Goal: Task Accomplishment & Management: Manage account settings

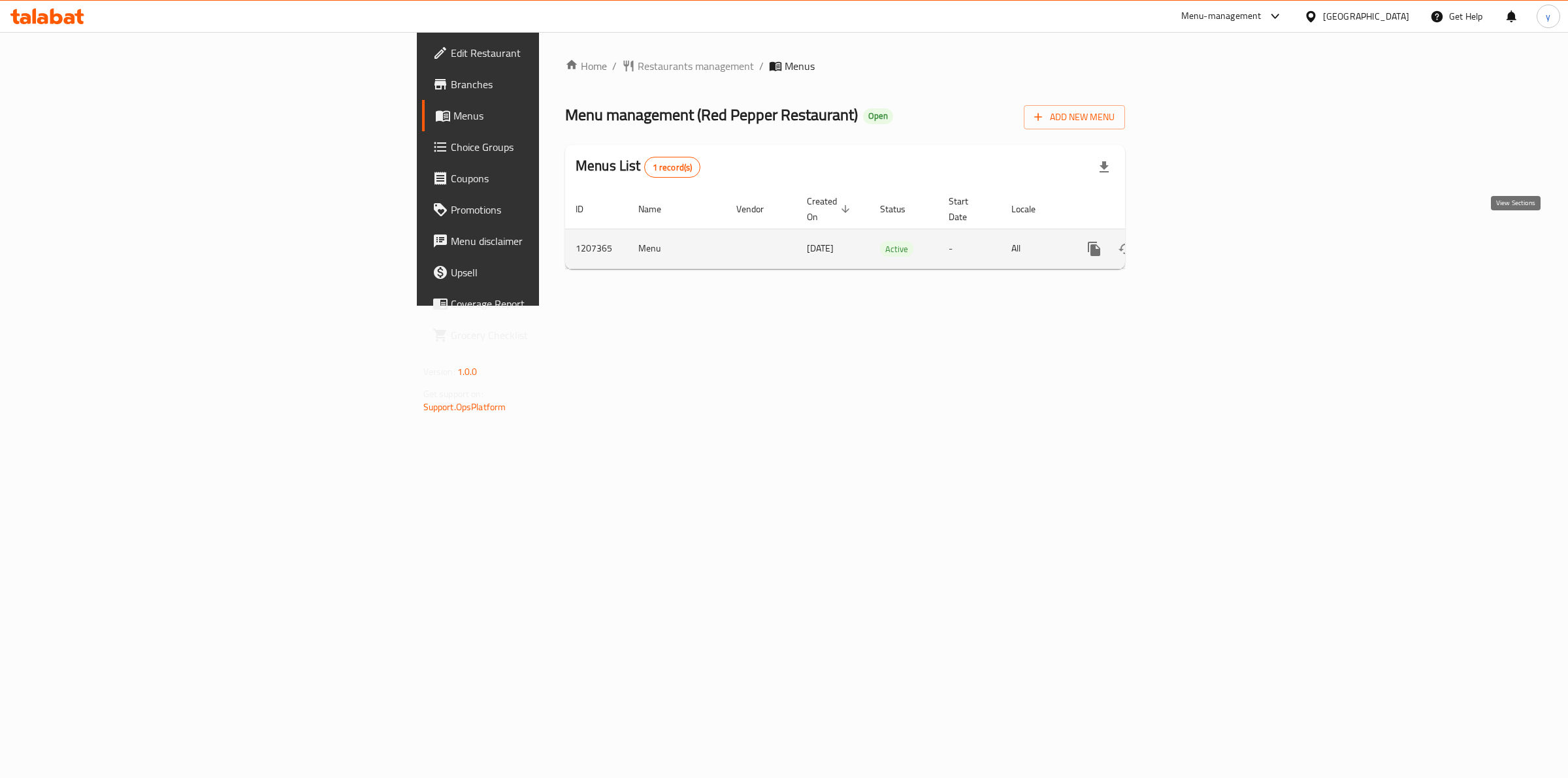
click at [1197, 241] on icon "enhanced table" at bounding box center [1188, 248] width 16 height 16
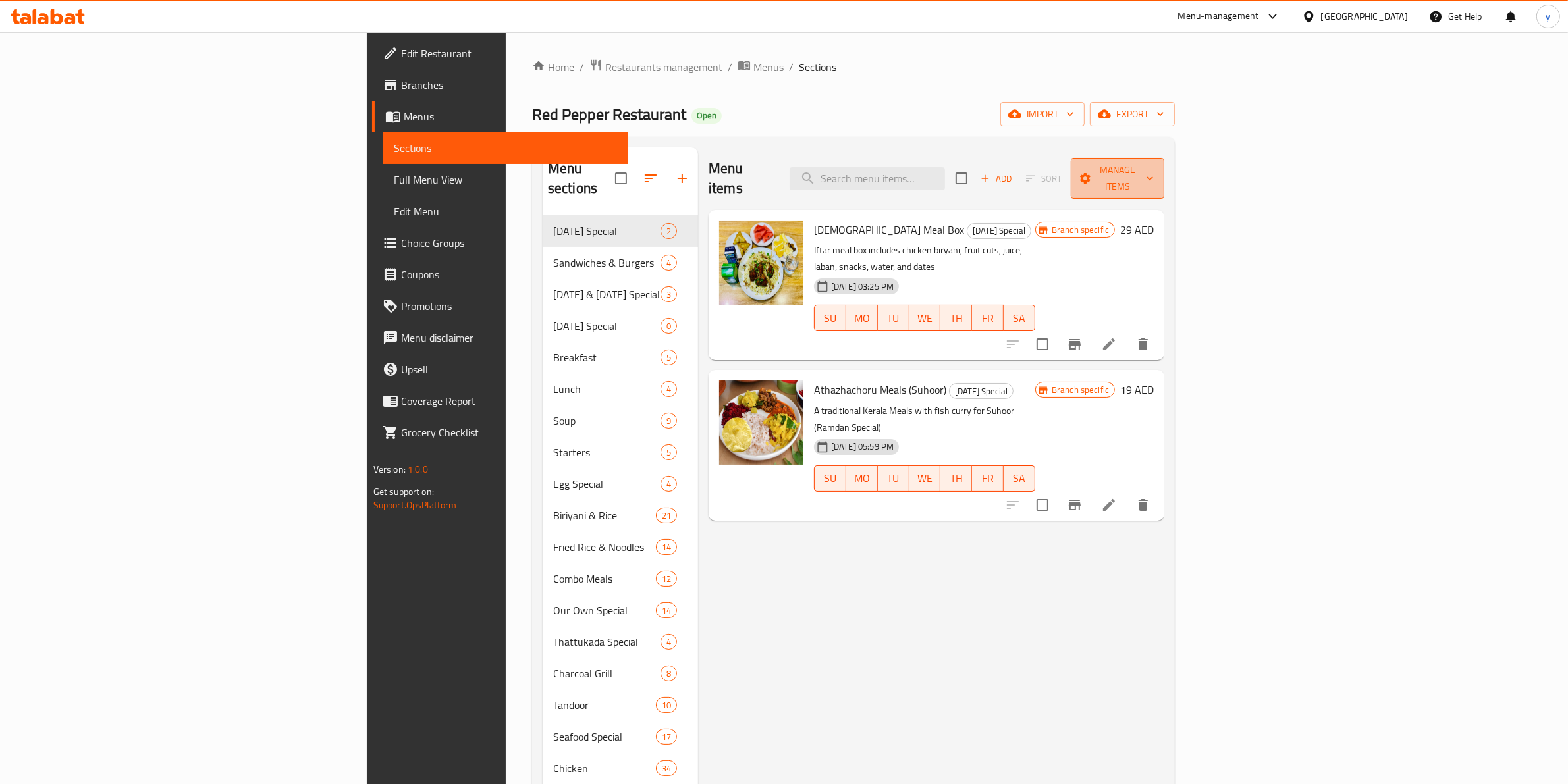
click at [1155, 164] on span "Manage items" at bounding box center [1118, 178] width 73 height 33
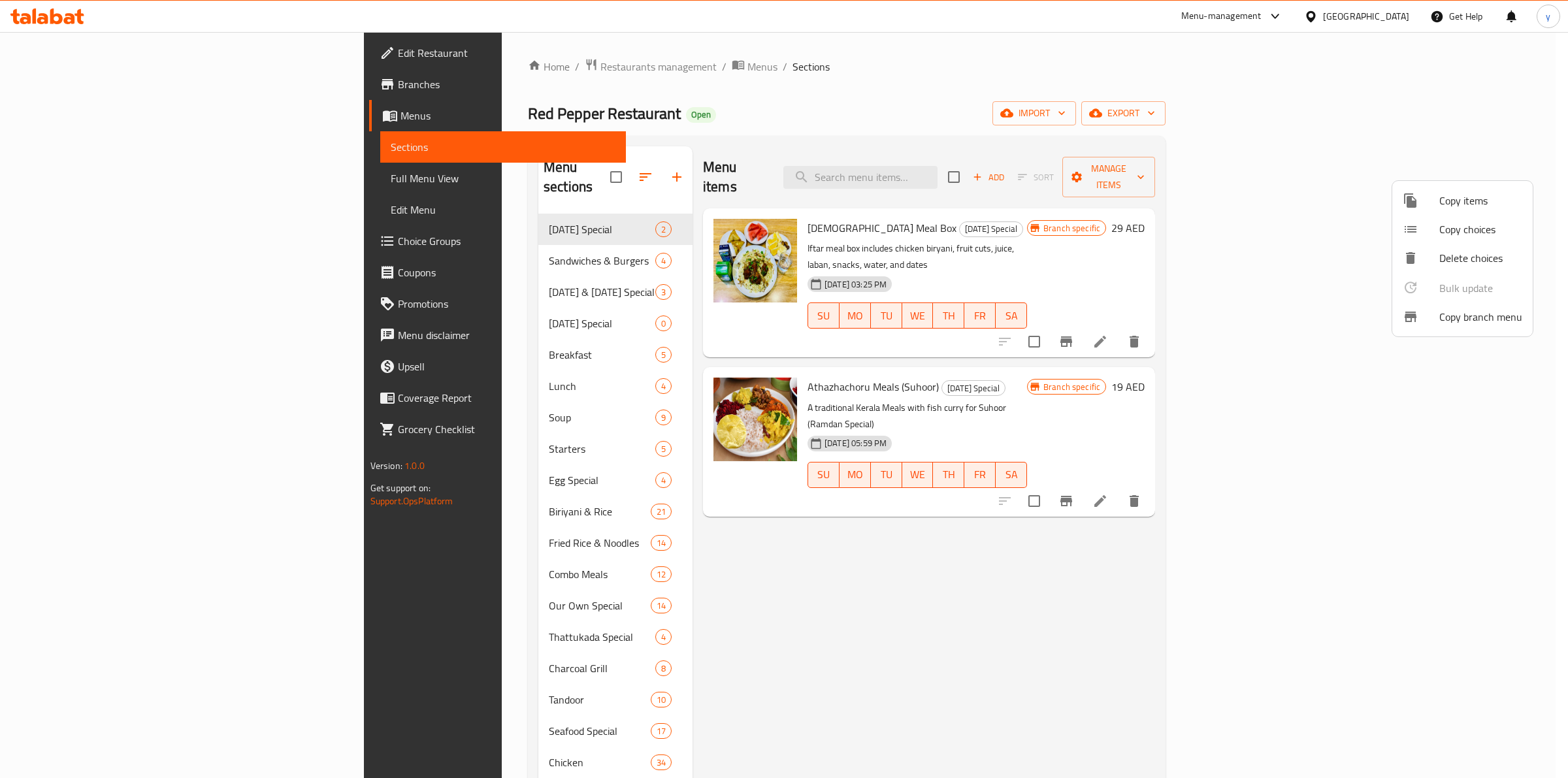
click at [1278, 556] on div at bounding box center [784, 389] width 1568 height 778
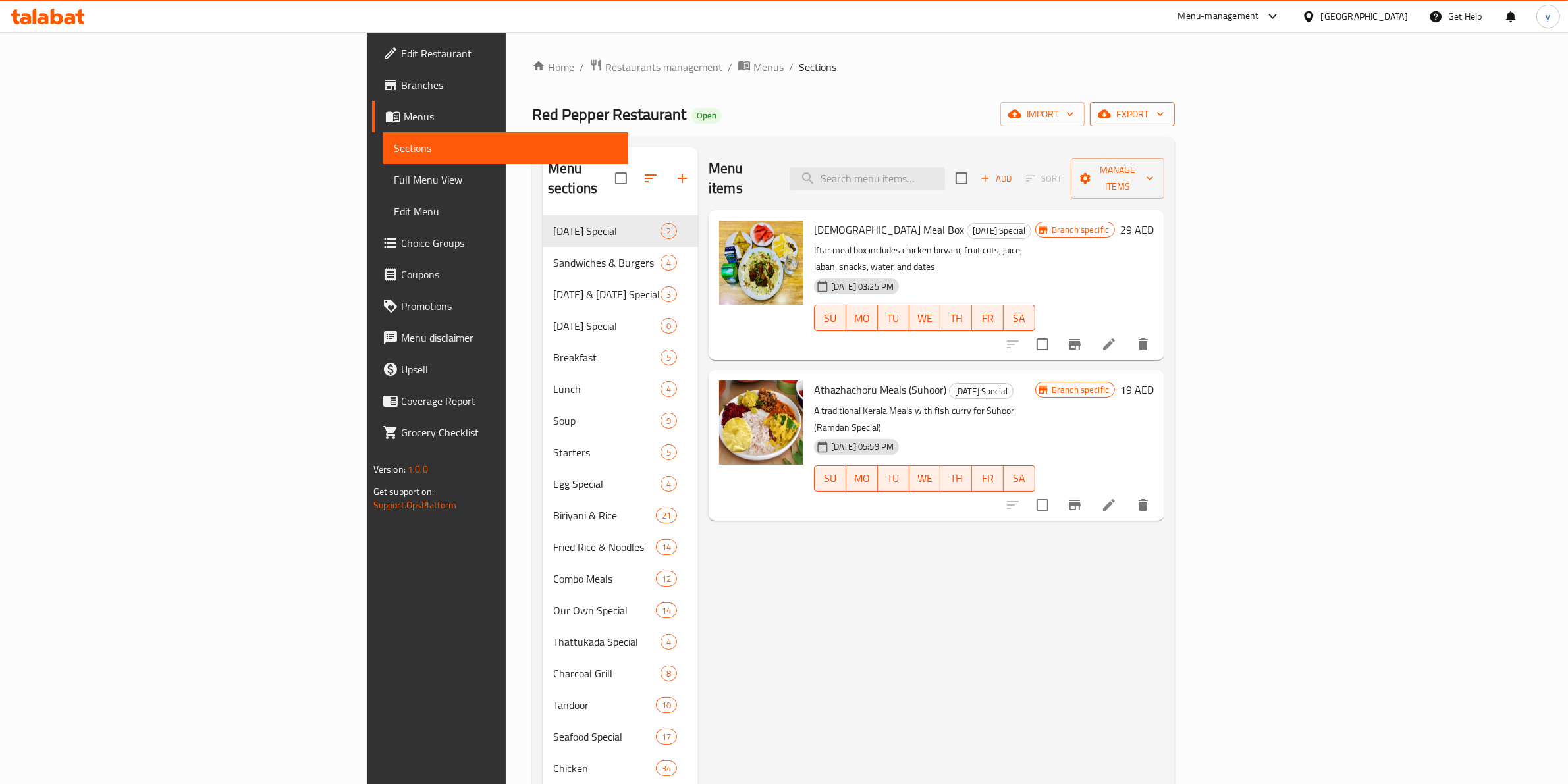
click at [1164, 121] on span "export" at bounding box center [1132, 114] width 64 height 16
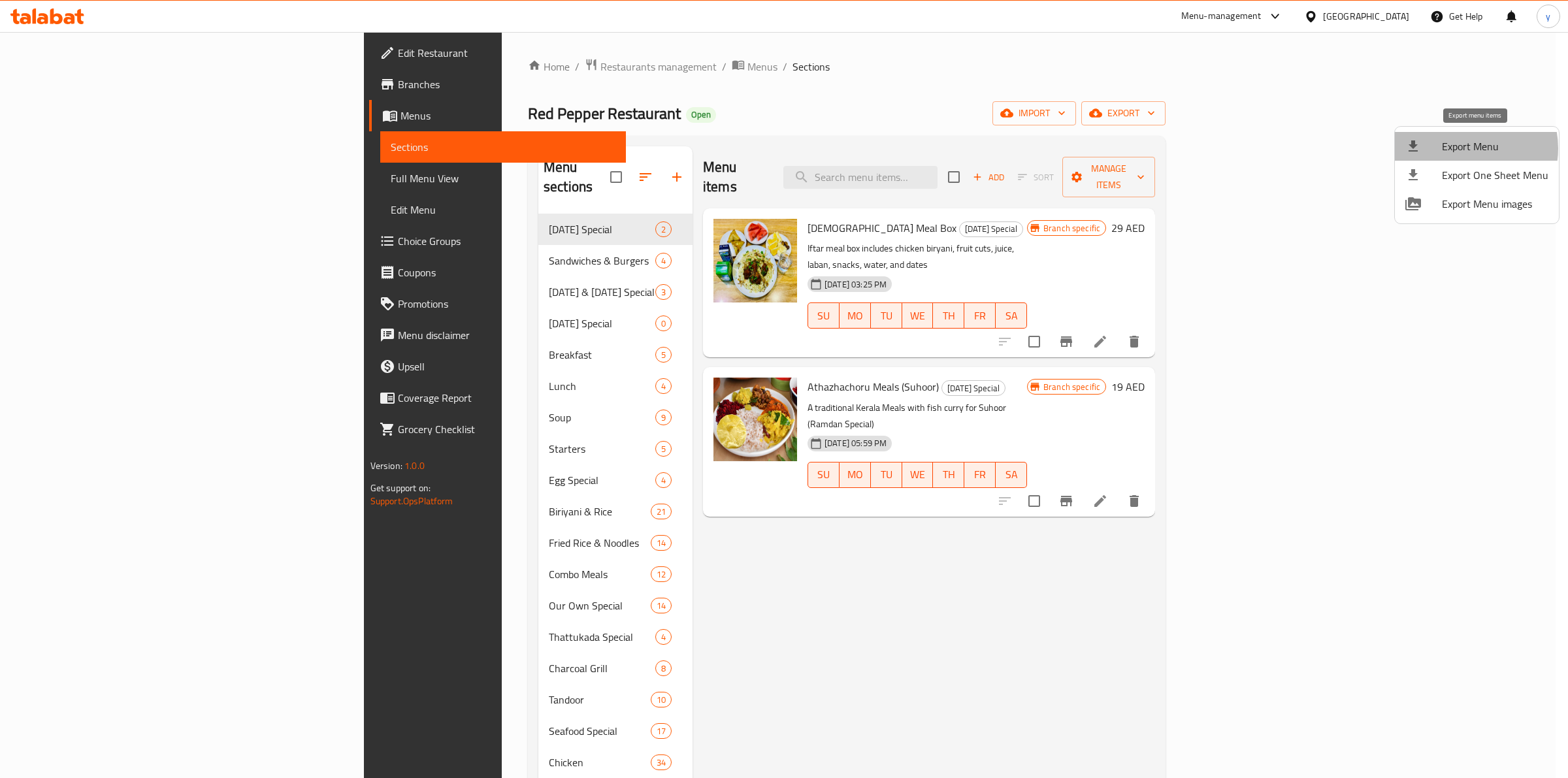
click at [1465, 148] on span "Export Menu" at bounding box center [1495, 146] width 107 height 16
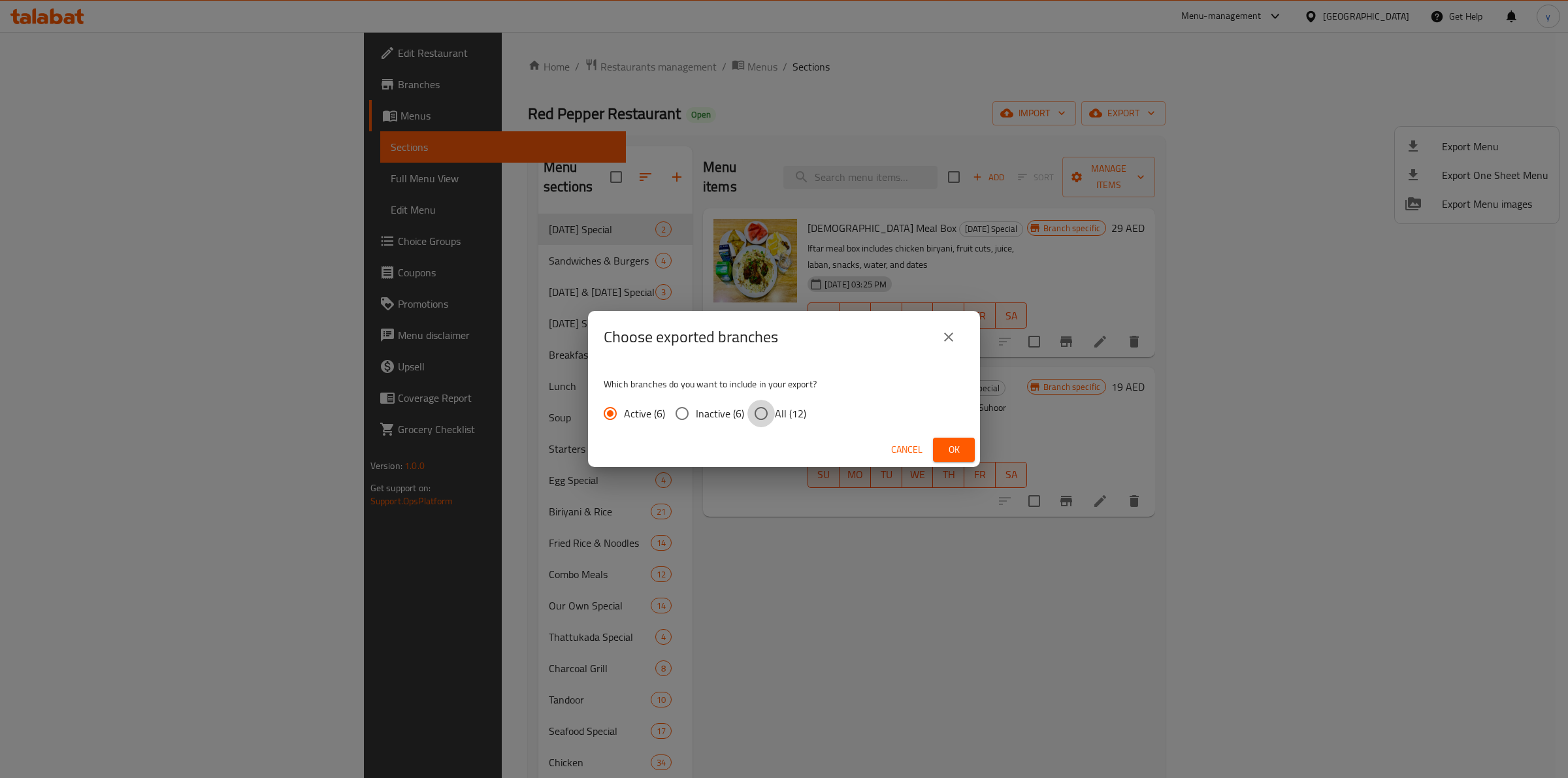
drag, startPoint x: 771, startPoint y: 415, endPoint x: 791, endPoint y: 417, distance: 20.1
click at [771, 415] on input "All (12)" at bounding box center [761, 413] width 27 height 27
radio input "true"
click at [949, 452] on span "Ok" at bounding box center [954, 450] width 21 height 16
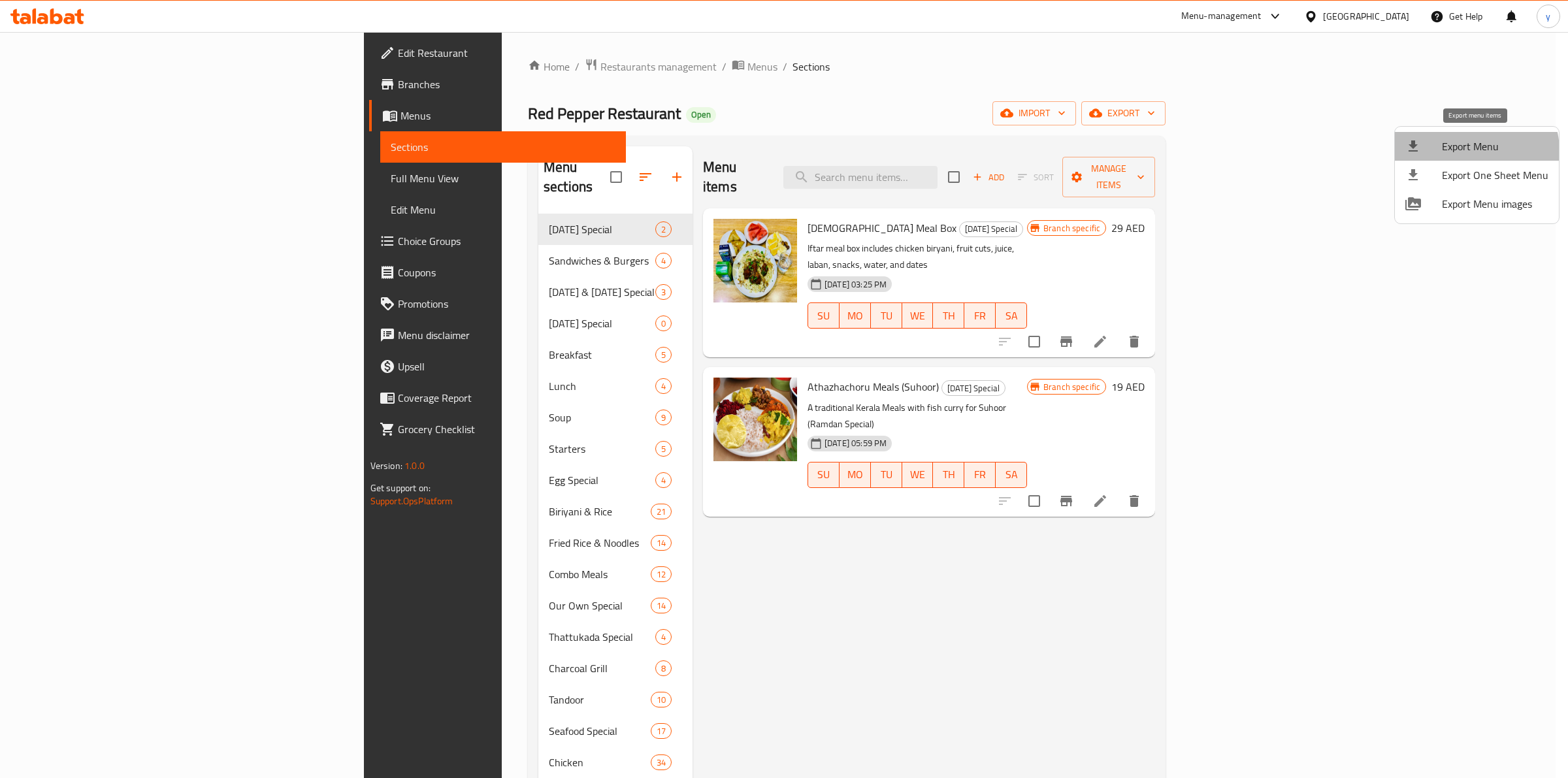
click at [1475, 151] on span "Export Menu" at bounding box center [1495, 146] width 107 height 16
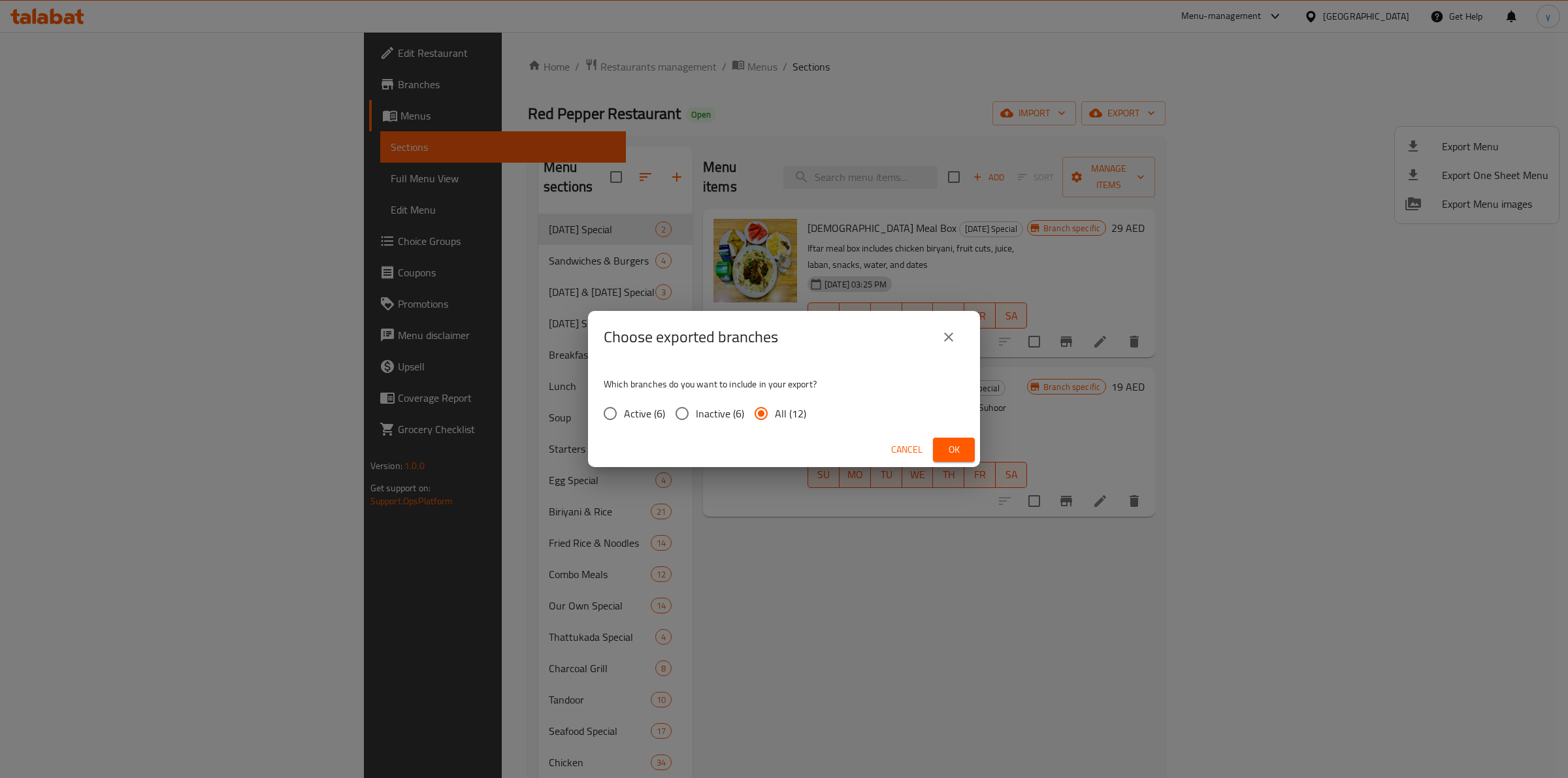
click at [963, 442] on button "Ok" at bounding box center [953, 450] width 41 height 24
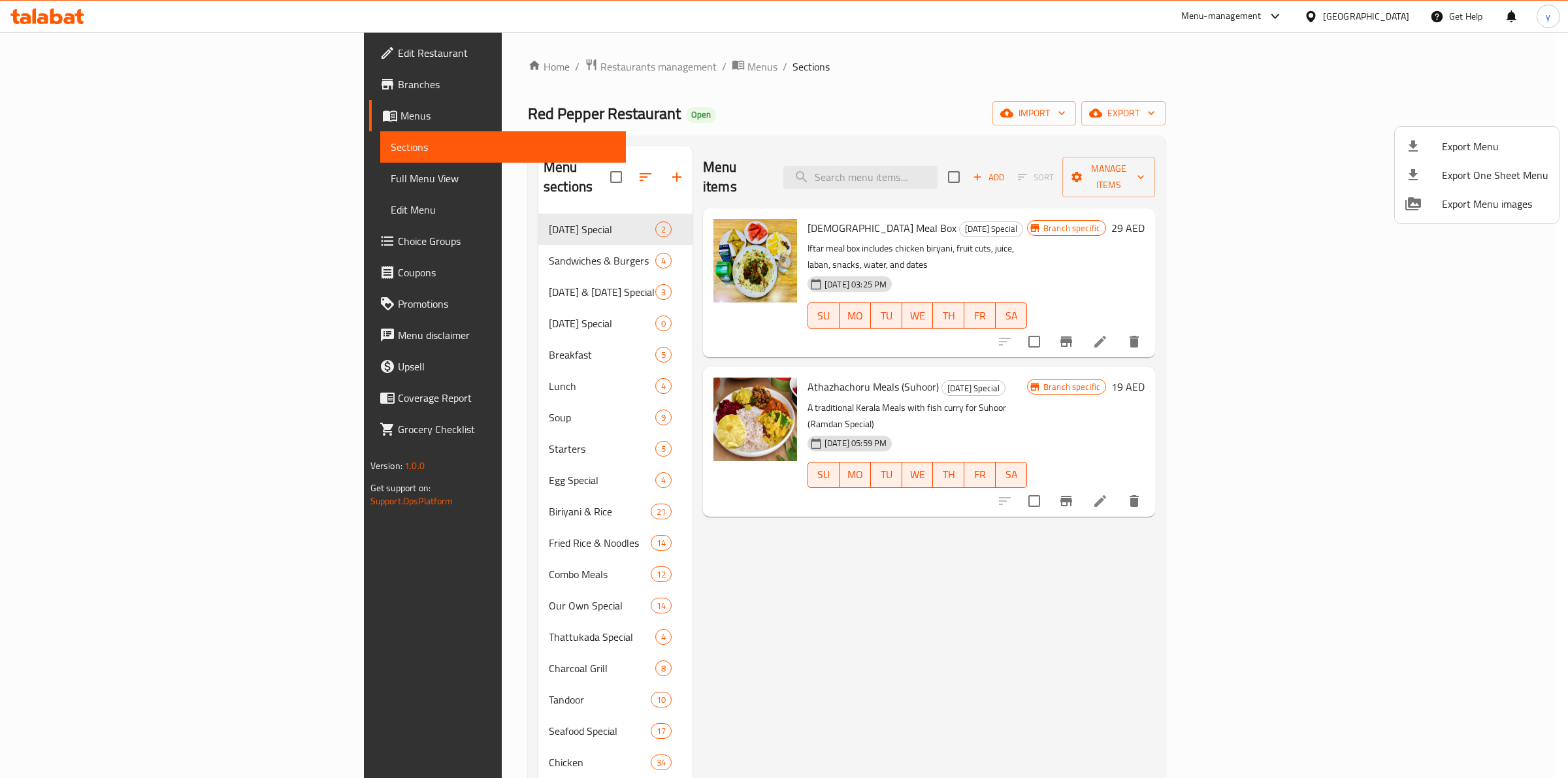
click at [118, 178] on div at bounding box center [784, 389] width 1568 height 778
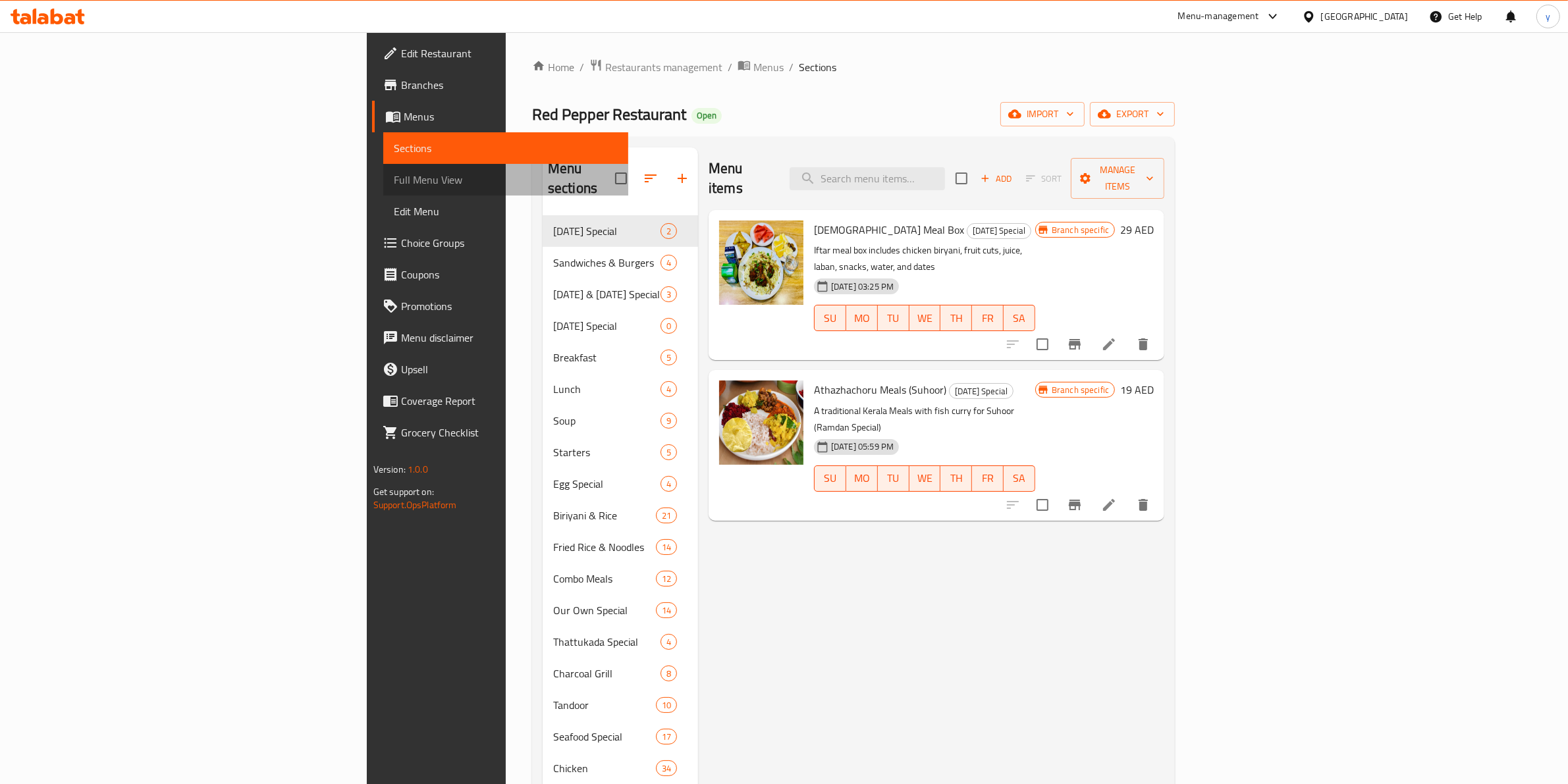
click at [394, 184] on span "Full Menu View" at bounding box center [506, 180] width 225 height 16
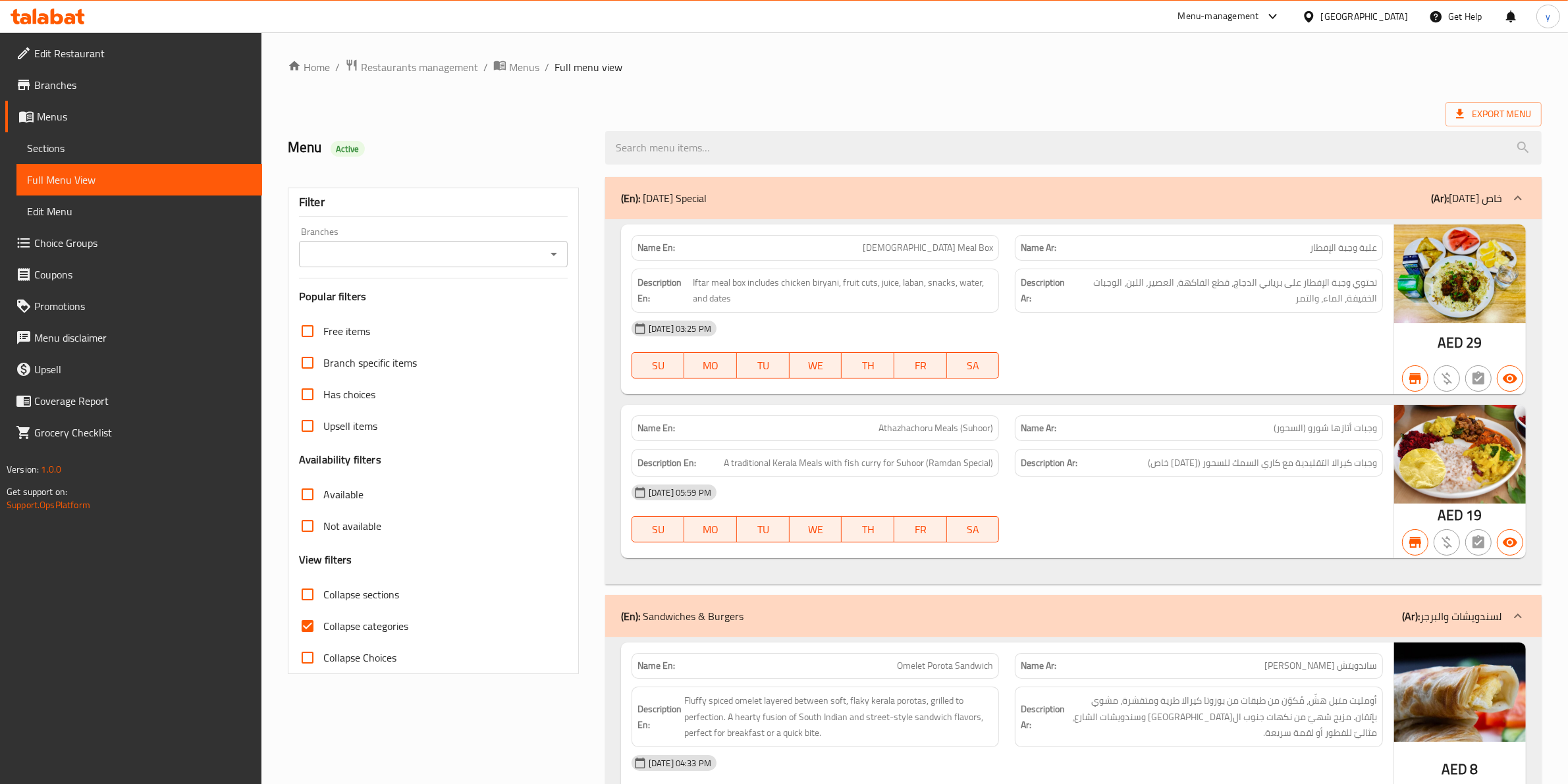
click at [318, 617] on input "Collapse categories" at bounding box center [307, 626] width 32 height 32
checkbox input "false"
click at [965, 135] on input "search" at bounding box center [1074, 147] width 937 height 34
click at [778, 225] on div "Name En: Iftar Meal Box Name Ar: علبة وجبة الإفطار Description En: Iftar meal b…" at bounding box center [1007, 310] width 773 height 170
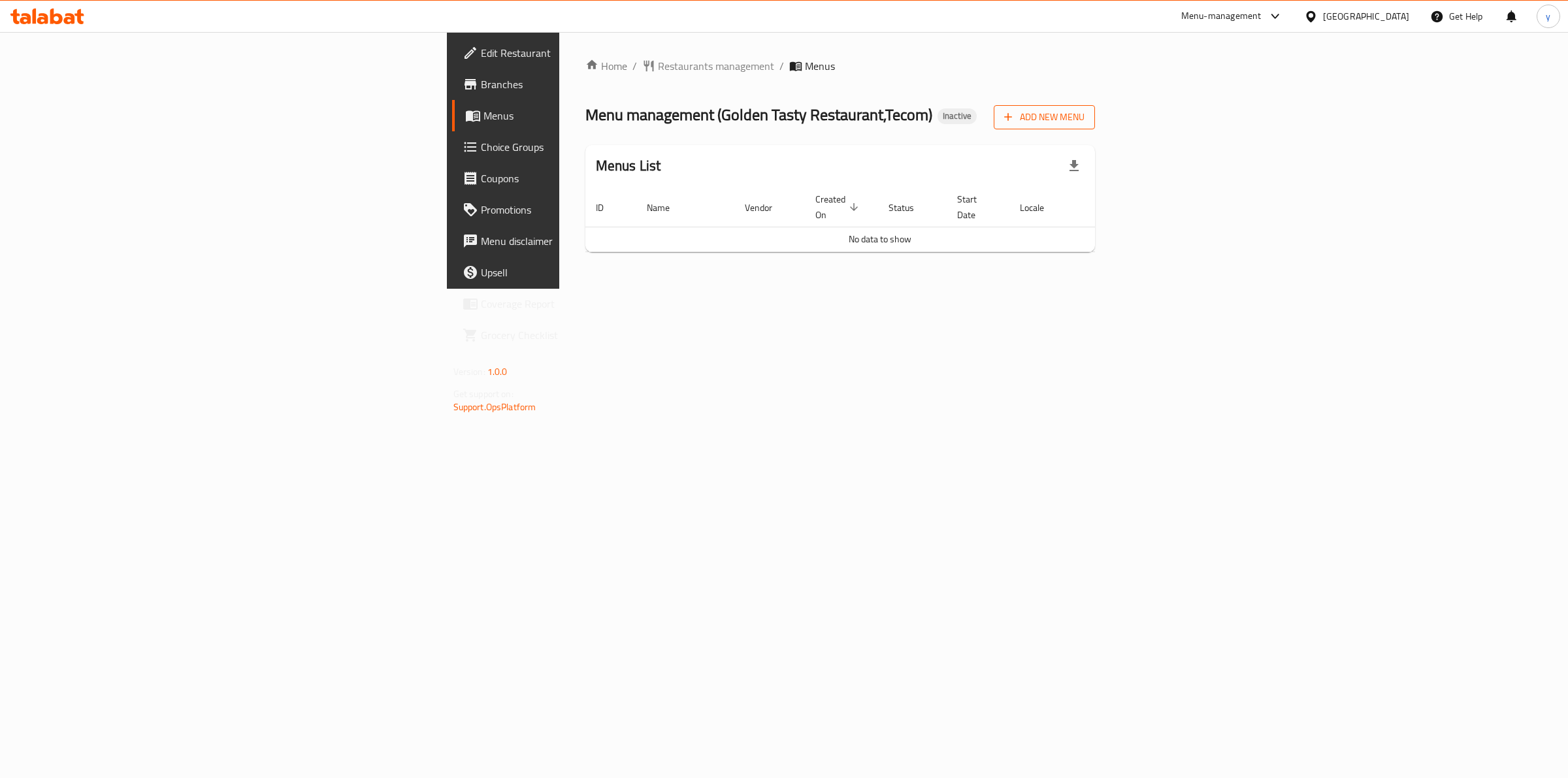
click at [1084, 123] on span "Add New Menu" at bounding box center [1044, 117] width 80 height 16
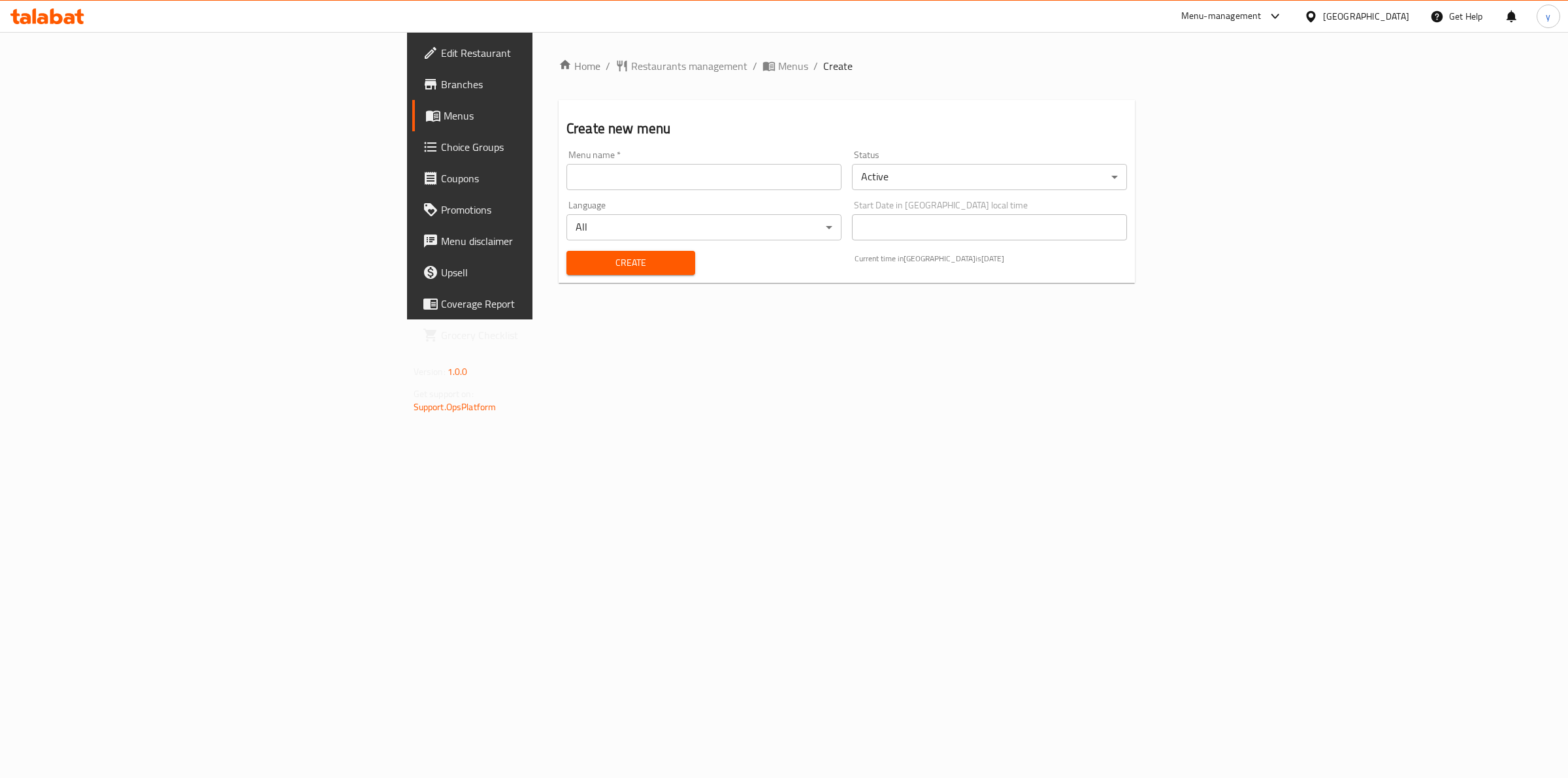
click at [687, 188] on input "text" at bounding box center [704, 177] width 275 height 26
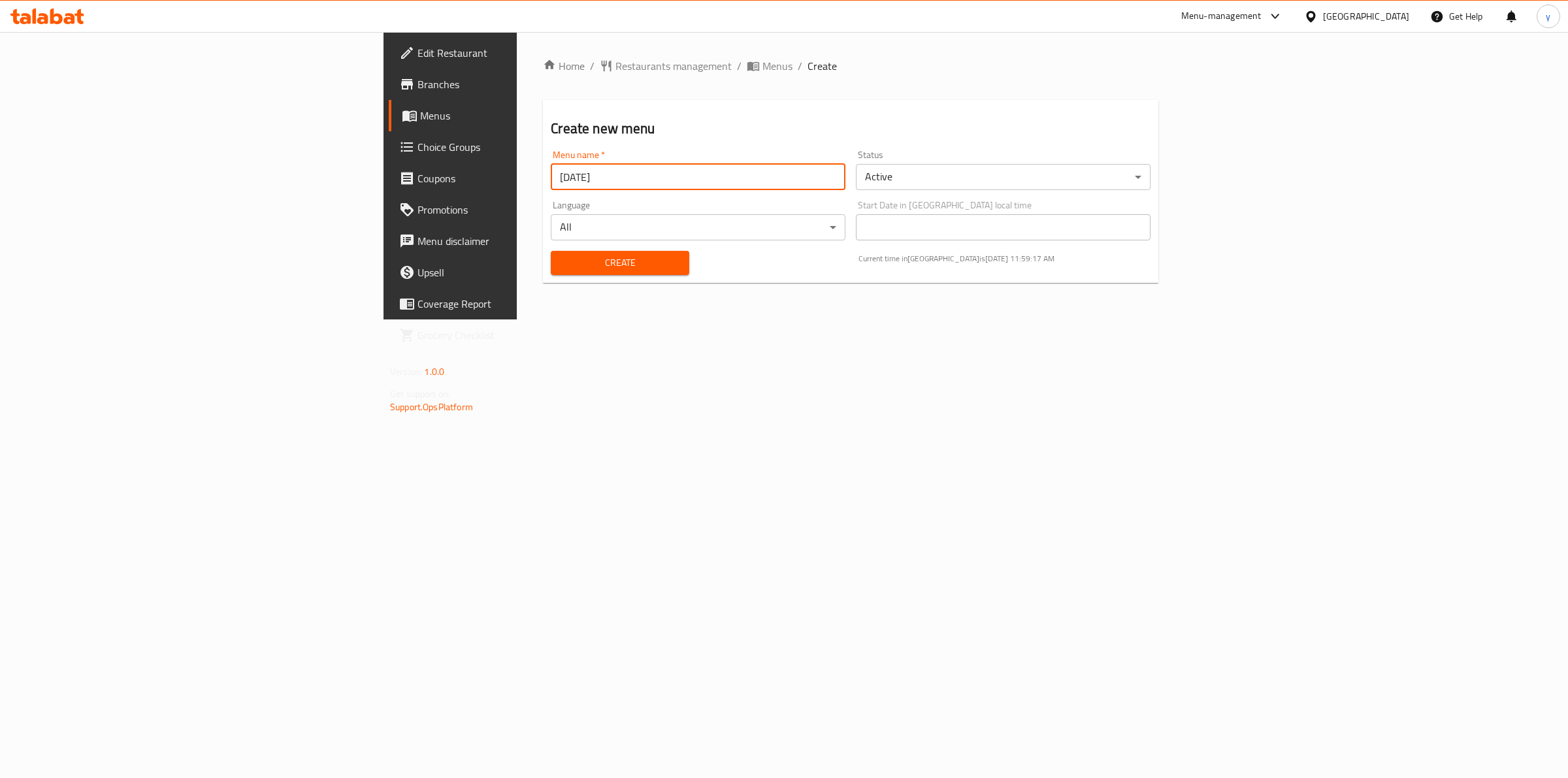
type input "[DATE]"
click at [551, 251] on button "Create" at bounding box center [620, 263] width 138 height 24
click at [420, 107] on span "Menus" at bounding box center [528, 115] width 215 height 16
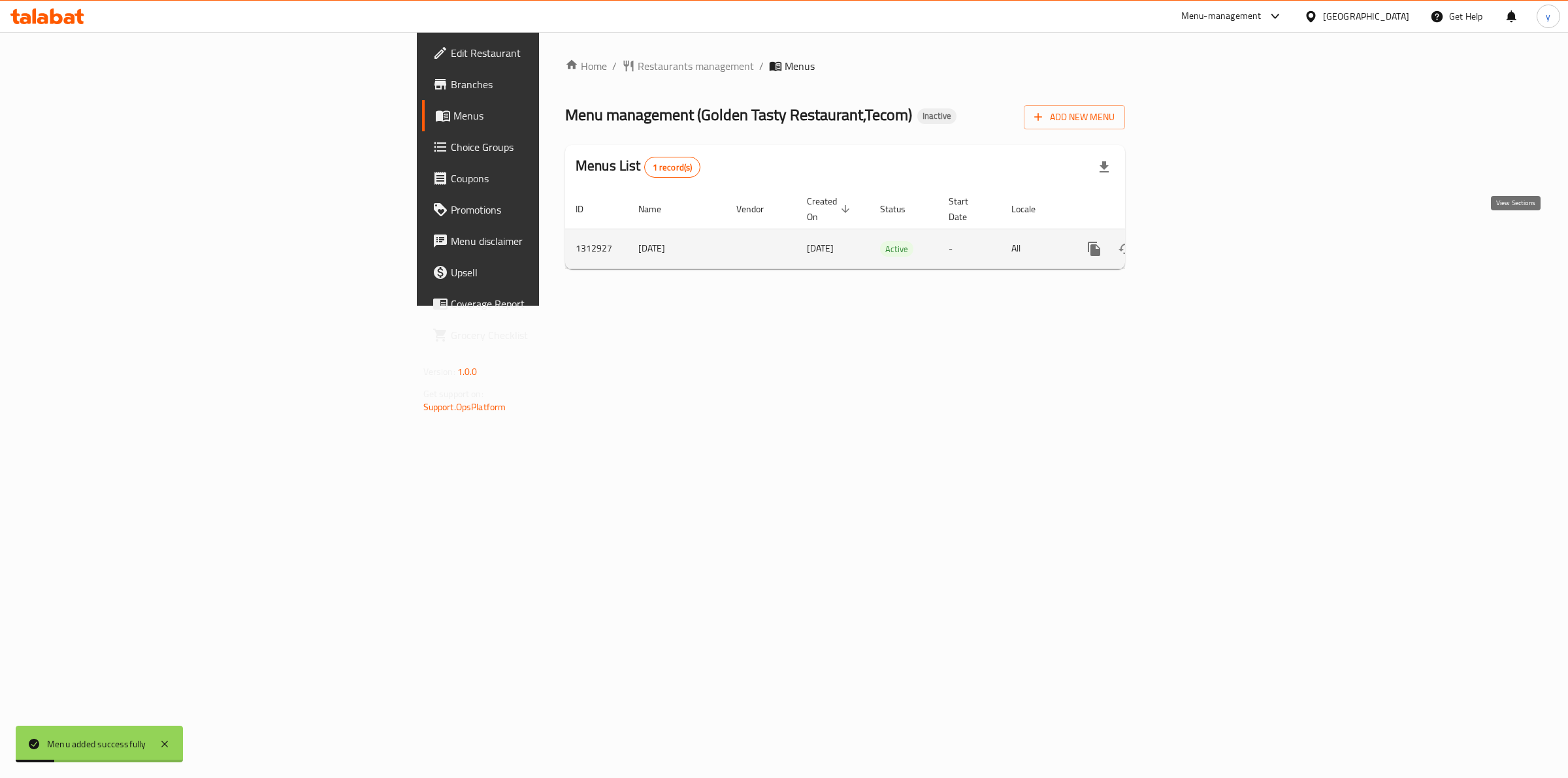
click at [1197, 241] on icon "enhanced table" at bounding box center [1188, 248] width 16 height 16
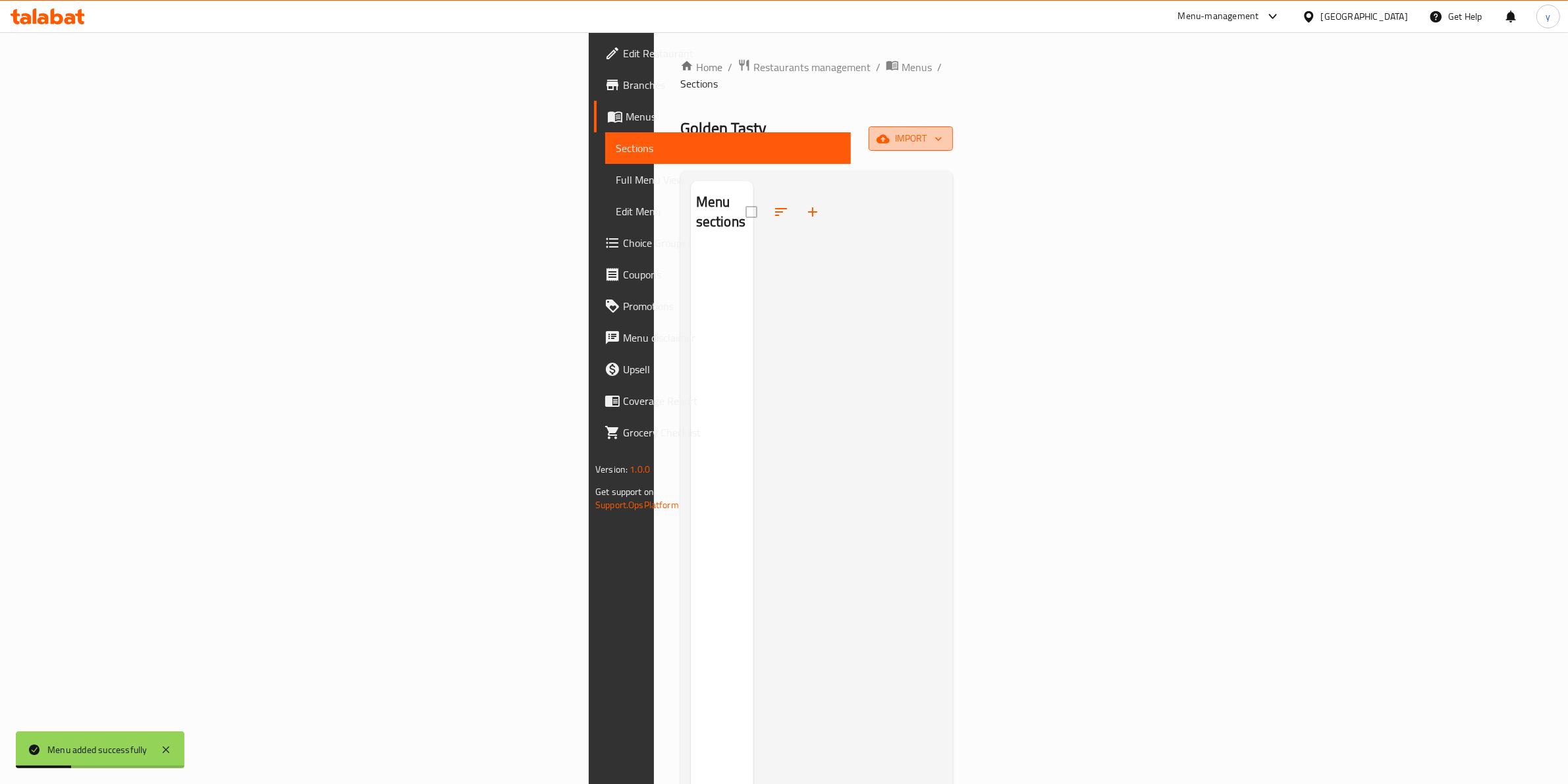
click at [942, 130] on span "import" at bounding box center [910, 138] width 63 height 16
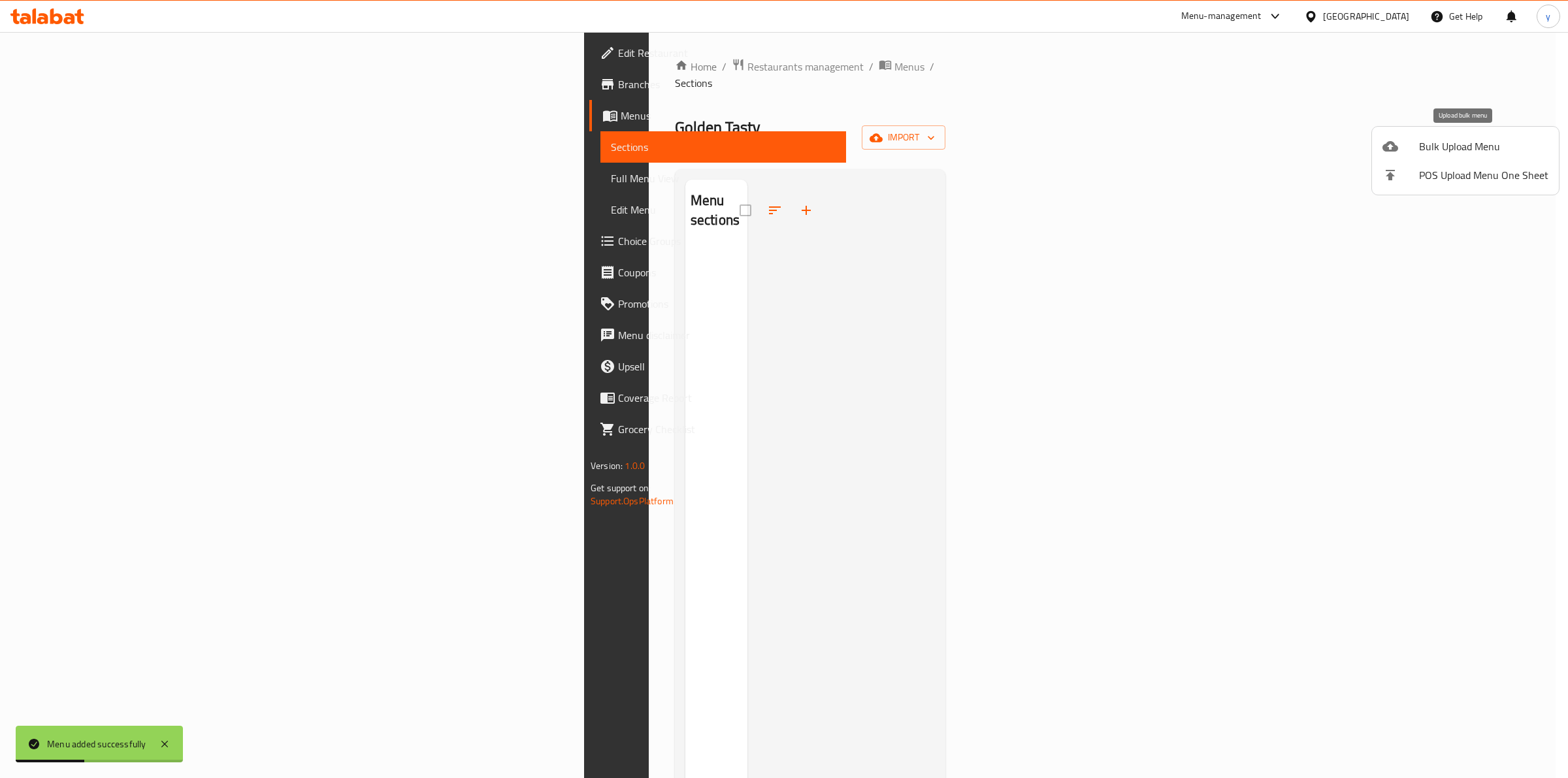
click at [1423, 141] on span "Bulk Upload Menu" at bounding box center [1484, 146] width 129 height 16
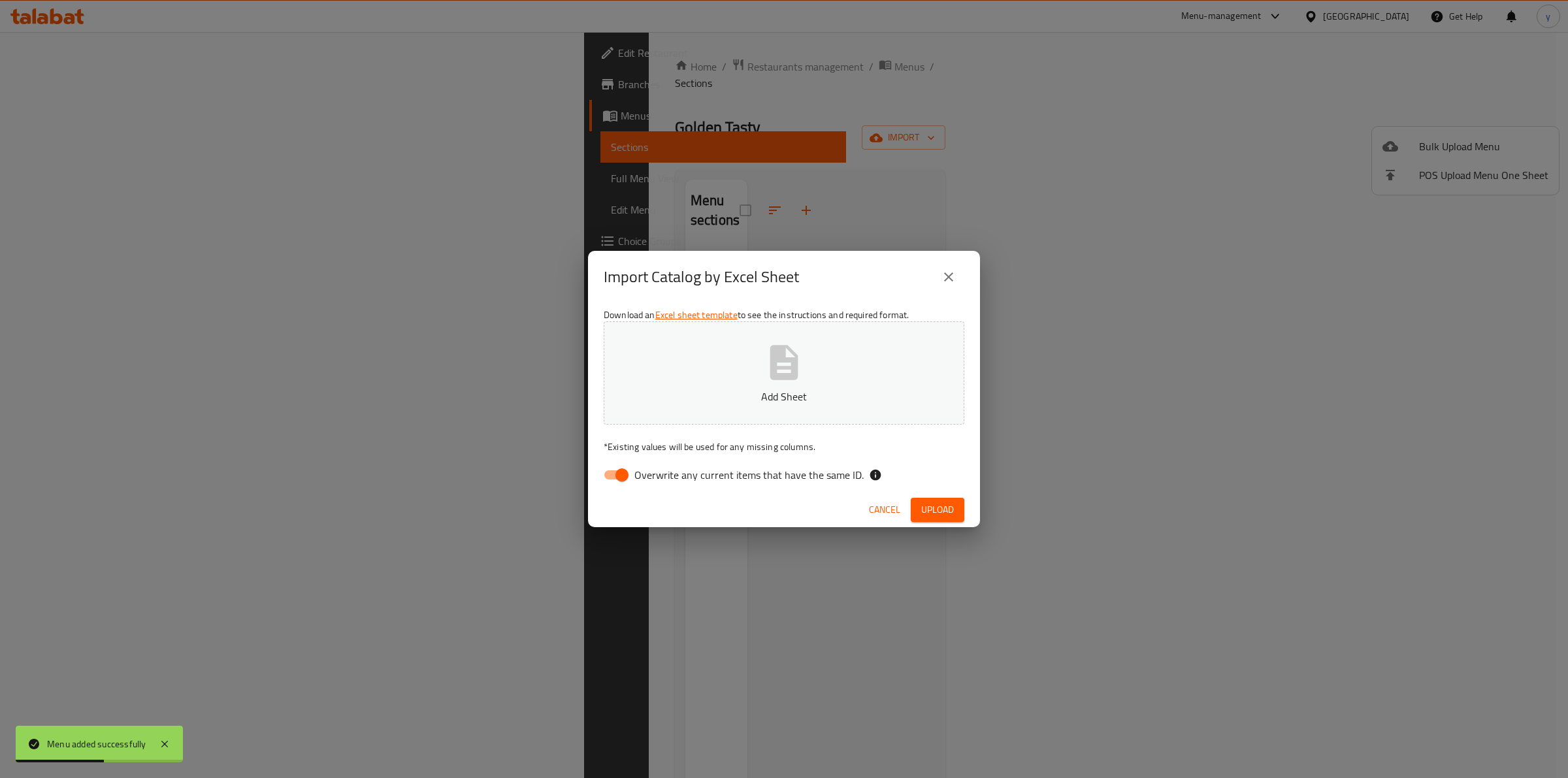
click at [648, 475] on span "Overwrite any current items that have the same ID." at bounding box center [749, 475] width 229 height 16
click at [857, 354] on button "Add Sheet" at bounding box center [784, 373] width 361 height 103
click at [616, 474] on input "Overwrite any current items that have the same ID." at bounding box center [622, 475] width 74 height 24
checkbox input "false"
click at [946, 506] on span "Upload" at bounding box center [937, 510] width 33 height 16
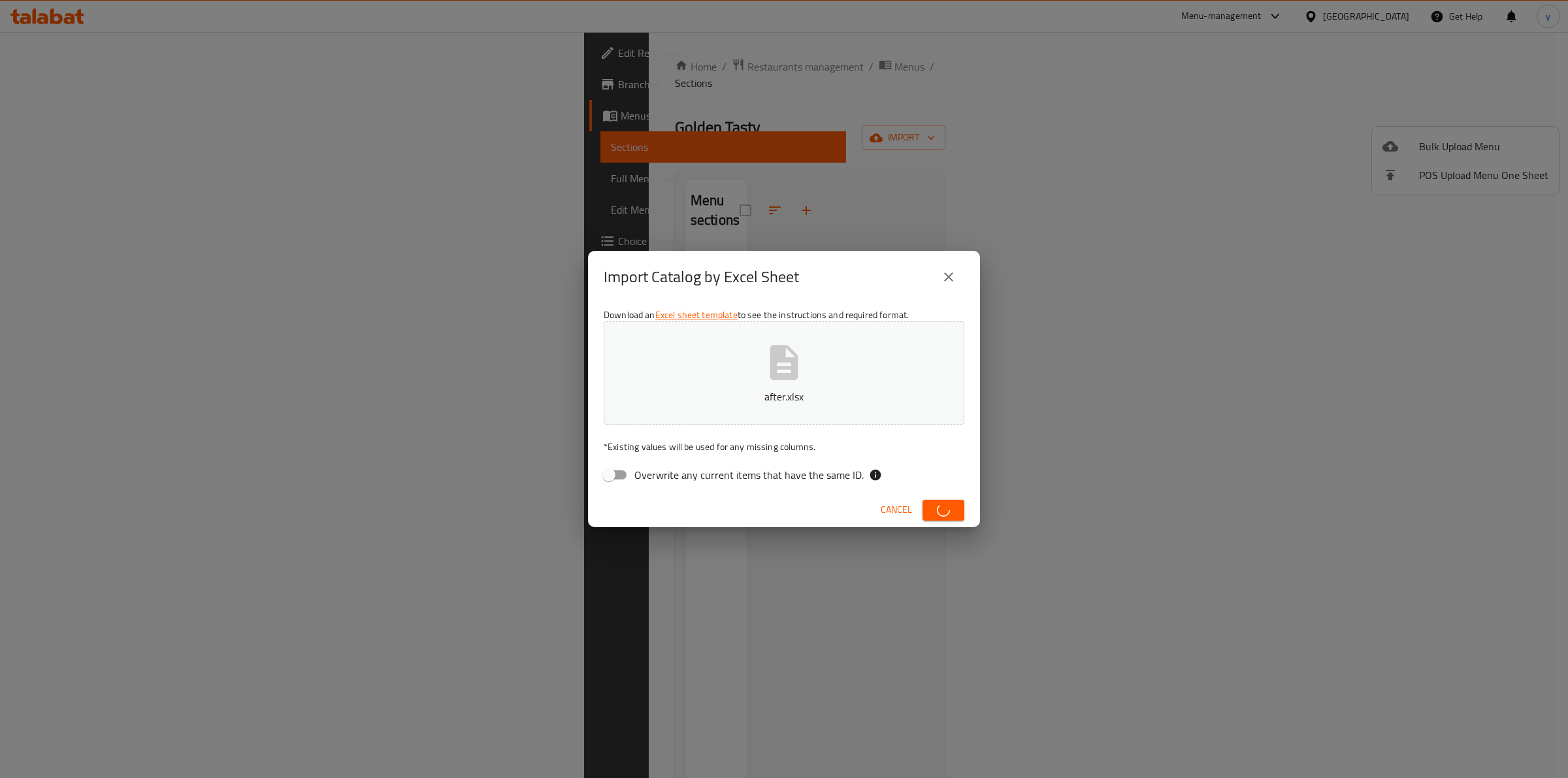
click at [858, 278] on div "Import Catalog by Excel Sheet" at bounding box center [784, 277] width 361 height 31
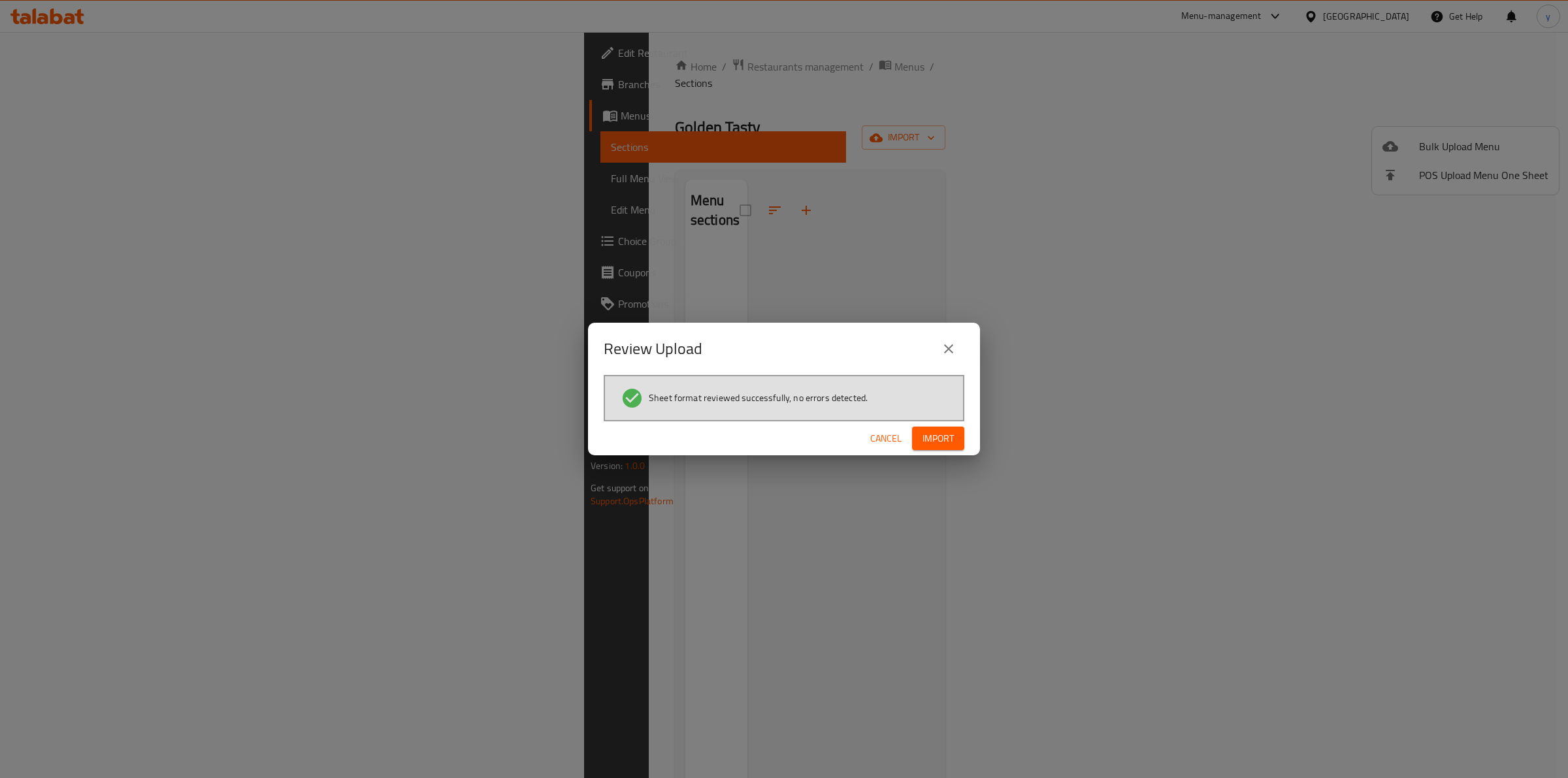
click at [942, 437] on span "Import" at bounding box center [938, 439] width 31 height 16
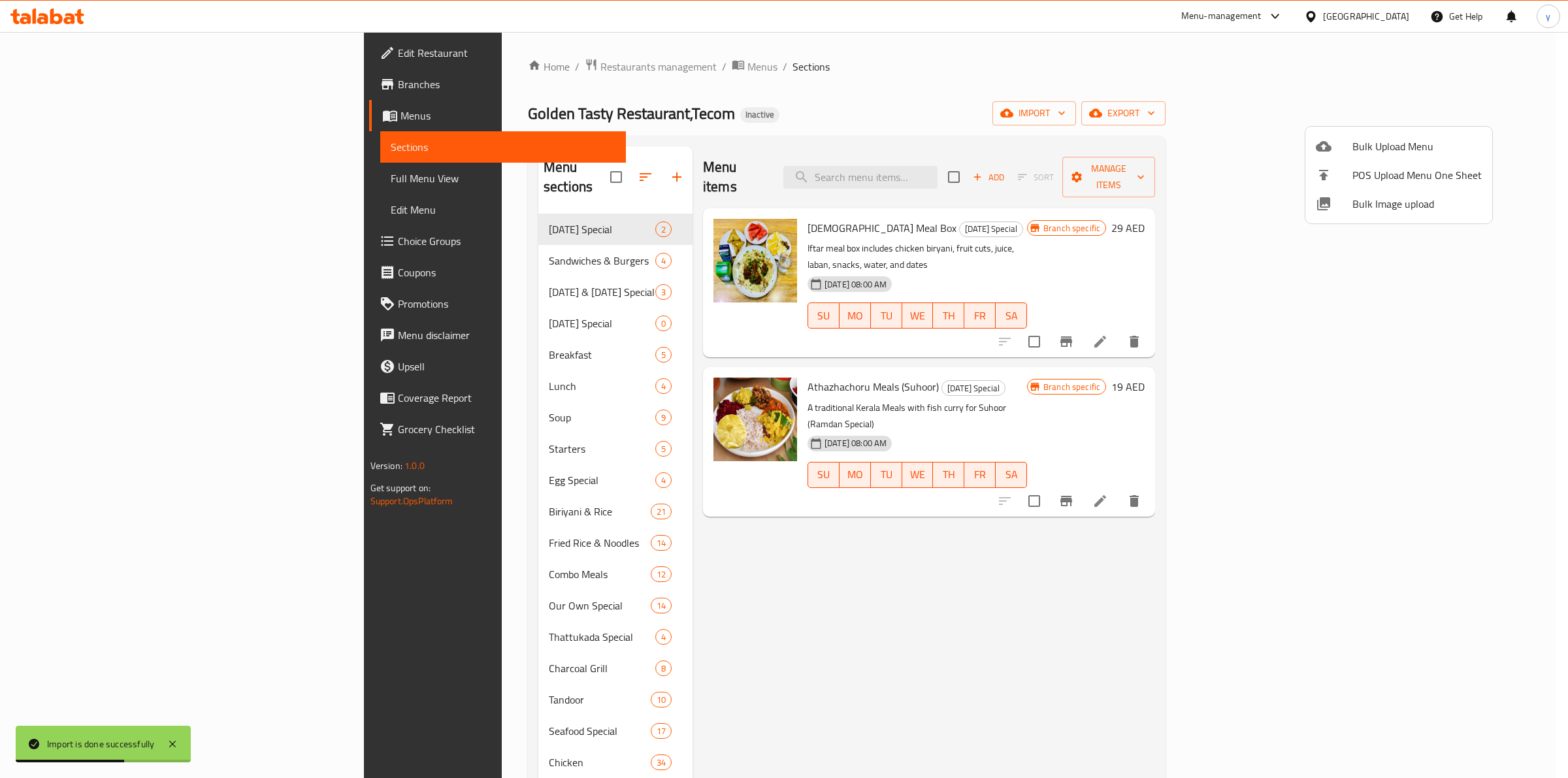
click at [1314, 604] on div at bounding box center [784, 389] width 1568 height 778
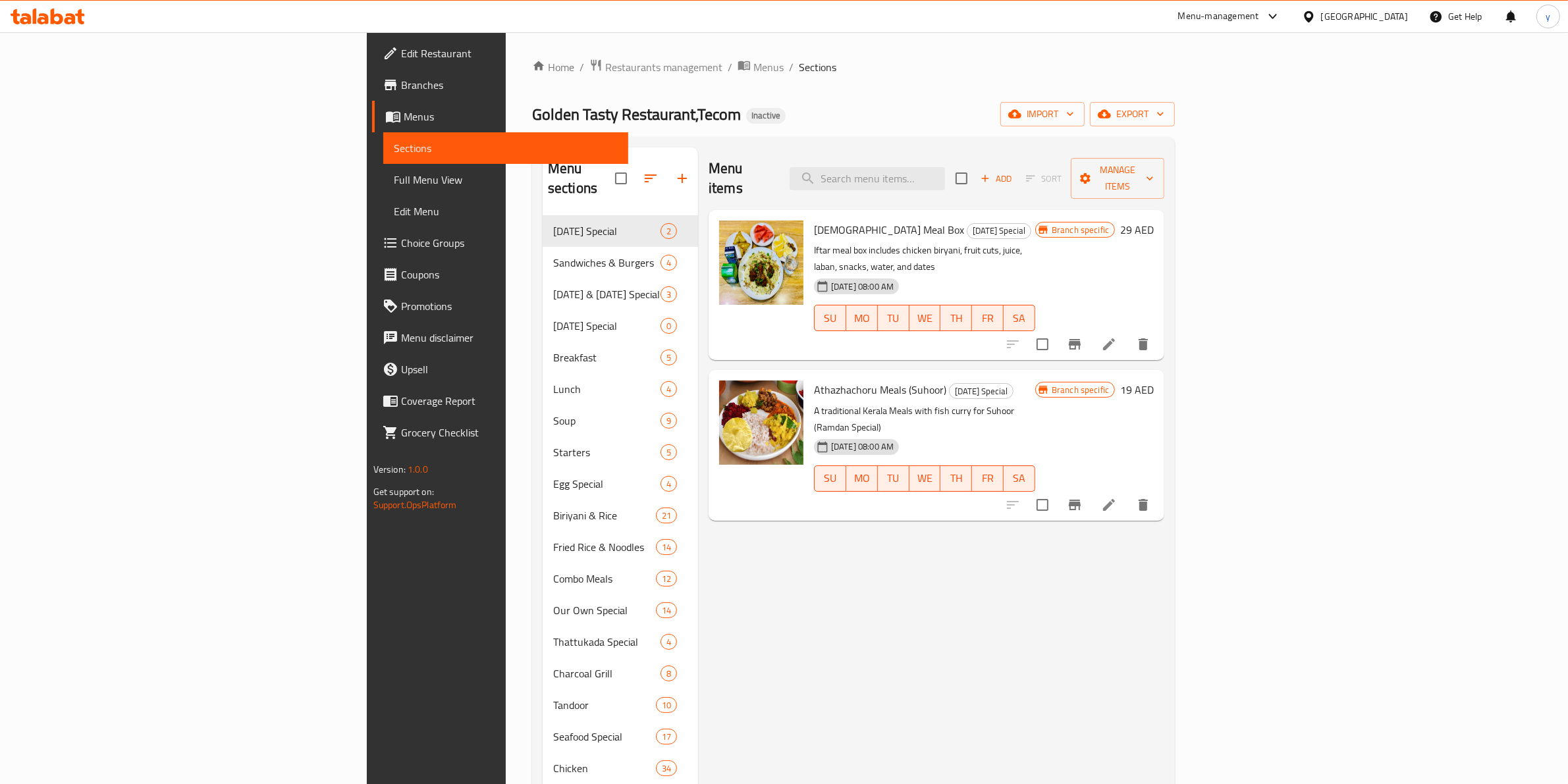
click at [394, 175] on span "Full Menu View" at bounding box center [506, 180] width 225 height 16
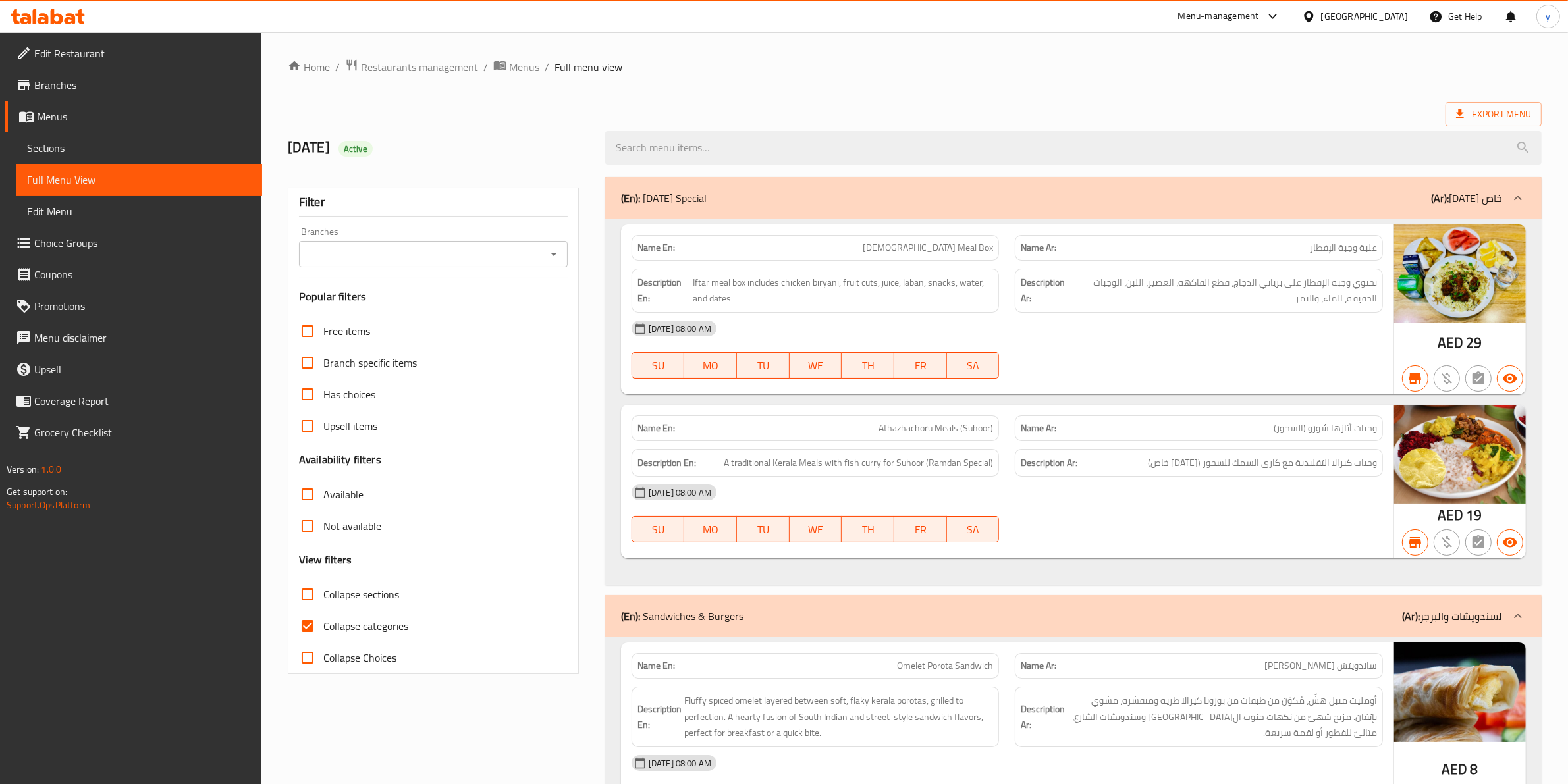
click at [1019, 108] on div "Export Menu" at bounding box center [915, 114] width 1254 height 25
click at [347, 634] on span "Collapse categories" at bounding box center [366, 626] width 85 height 16
click at [324, 635] on input "Collapse categories" at bounding box center [307, 626] width 32 height 32
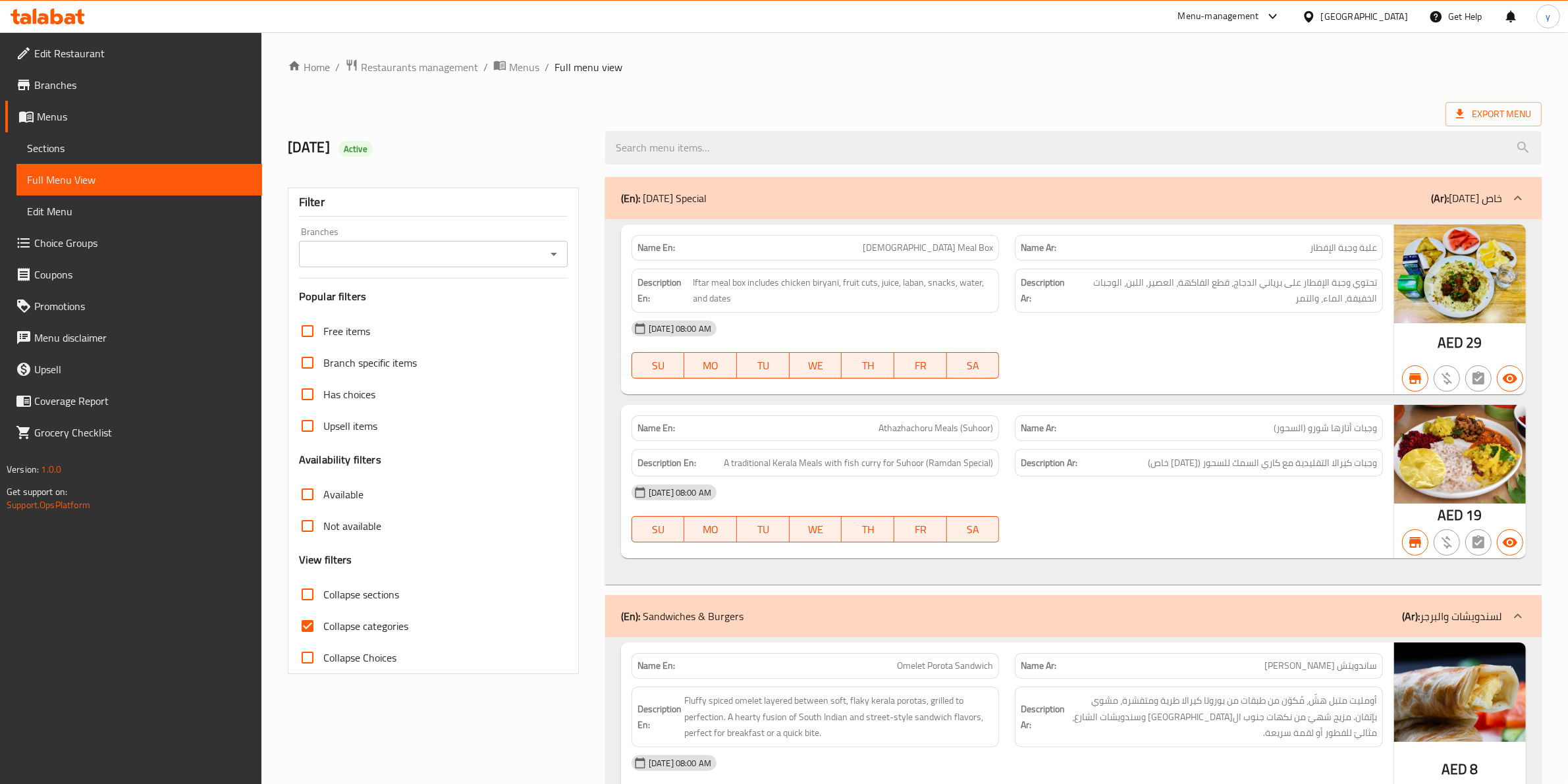
checkbox input "false"
click at [780, 71] on ol "Home / Restaurants management / Menus / Full menu view" at bounding box center [915, 66] width 1254 height 17
click at [149, 88] on span "Branches" at bounding box center [143, 84] width 217 height 16
